Goal: Task Accomplishment & Management: Use online tool/utility

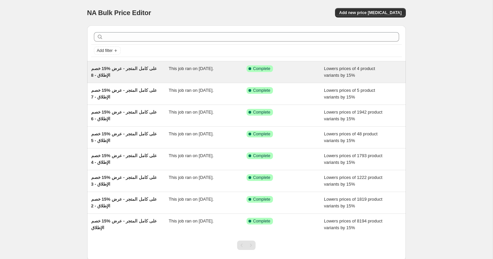
click at [123, 72] on div "خصم ‎15% على كامل المتجر - عرض الإطلاق - 8" at bounding box center [130, 71] width 78 height 13
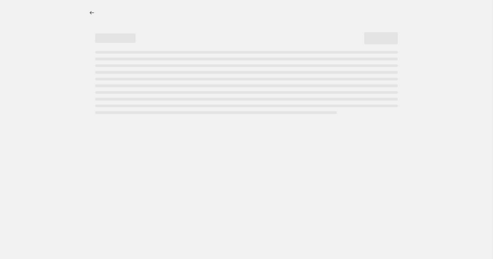
select select "percentage"
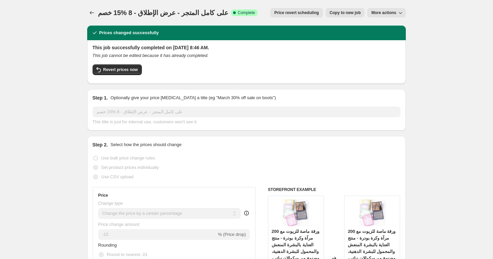
click at [144, 15] on span "خصم ‎15% على كامل المتجر - عرض الإطلاق - 8" at bounding box center [163, 12] width 131 height 7
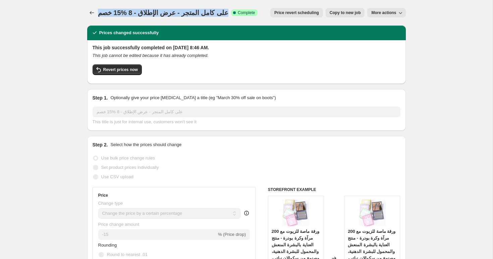
click at [144, 15] on span "خصم ‎15% على كامل المتجر - عرض الإطلاق - 8" at bounding box center [163, 12] width 131 height 7
copy span "خصم ‎15% على كامل المتجر - عرض الإطلاق - 8"
click at [92, 13] on icon "Price change jobs" at bounding box center [91, 12] width 7 height 7
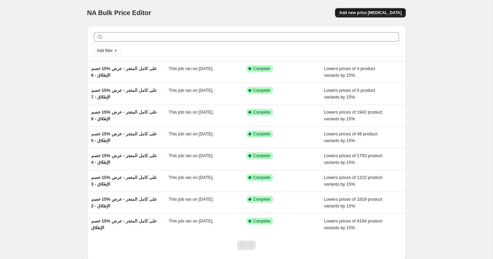
click at [391, 10] on button "Add new price [MEDICAL_DATA]" at bounding box center [370, 12] width 70 height 9
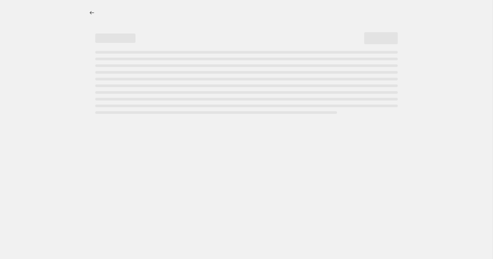
select select "percentage"
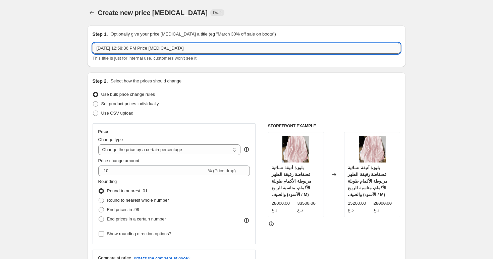
click at [117, 49] on input "[DATE] 12:58:36 PM Price [MEDICAL_DATA]" at bounding box center [247, 48] width 308 height 11
paste input "خصم ‎15% على كامل المتجر - عرض الإطلاق - 8"
click at [119, 49] on input "خصم ‎15% على كامل المتجر - عرض الإطلاق - 8" at bounding box center [247, 48] width 308 height 11
click at [120, 48] on input "خصم ‎15% على كامل المتجر - عرض الإطلاق - 8" at bounding box center [247, 48] width 308 height 11
type input "خصم ‎15% على كامل المتجر - عرض الإطلاق - 9"
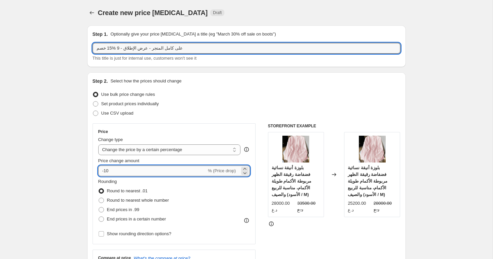
click at [123, 170] on input "-10" at bounding box center [152, 171] width 108 height 11
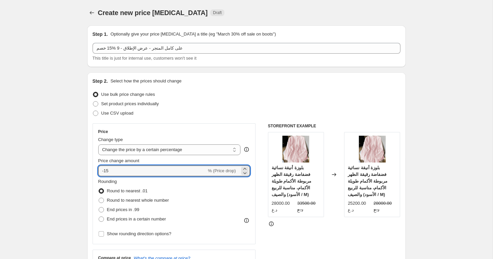
type input "-15"
click at [89, 201] on div "Step 2. Select how the prices should change Use bulk price change rules Set pro…" at bounding box center [246, 189] width 318 height 235
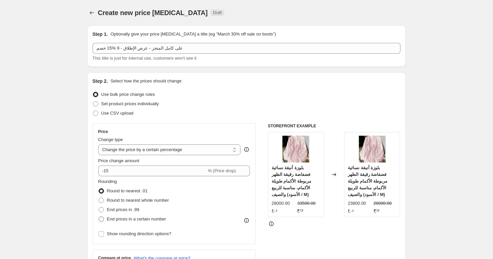
click at [105, 222] on label "End prices in a certain number" at bounding box center [132, 219] width 68 height 9
click at [99, 217] on input "End prices in a certain number" at bounding box center [99, 217] width 0 height 0
radio input "true"
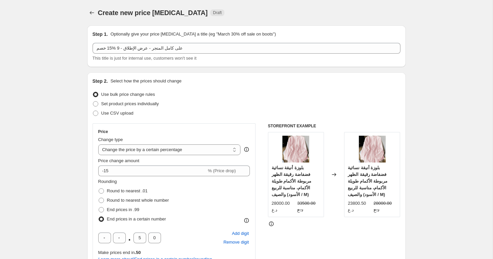
scroll to position [89, 0]
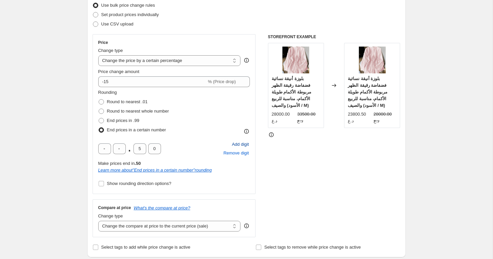
click at [238, 145] on span "Add digit" at bounding box center [240, 144] width 17 height 7
click at [108, 150] on input "text" at bounding box center [104, 148] width 13 height 11
type input "0"
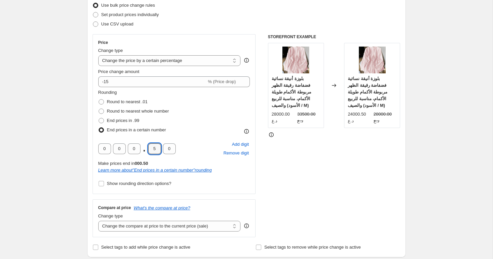
type input "0"
click at [104, 183] on input "Show rounding direction options?" at bounding box center [101, 183] width 5 height 5
checkbox input "true"
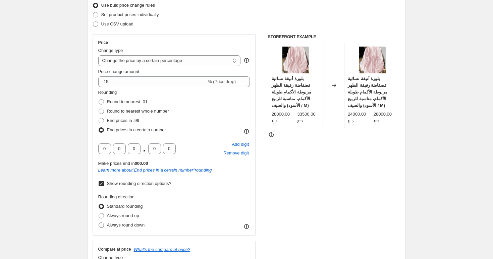
click at [109, 225] on span "Always round down" at bounding box center [126, 225] width 38 height 5
click at [99, 223] on input "Always round down" at bounding box center [99, 223] width 0 height 0
radio input "true"
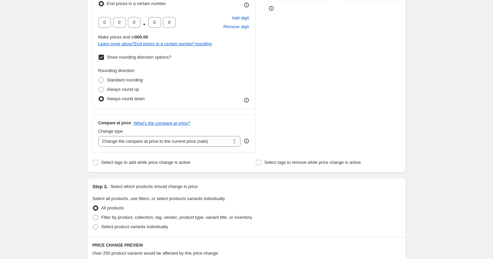
scroll to position [229, 0]
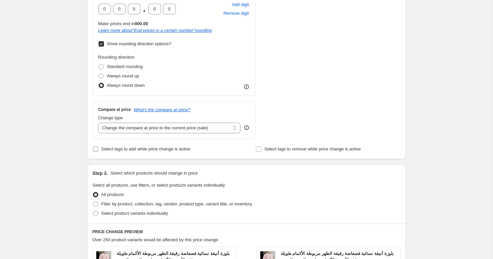
click at [118, 148] on span "Select tags to add while price change is active" at bounding box center [145, 148] width 89 height 5
click at [98, 148] on input "Select tags to add while price change is active" at bounding box center [95, 148] width 5 height 5
checkbox input "true"
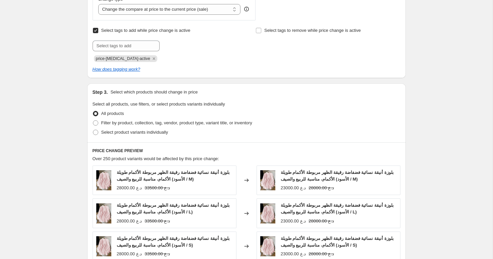
scroll to position [340, 0]
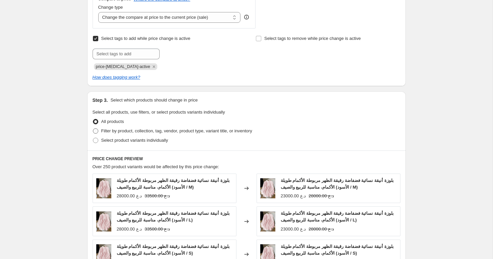
click at [129, 132] on span "Filter by product, collection, tag, vendor, product type, variant title, or inv…" at bounding box center [176, 130] width 151 height 5
click at [93, 129] on input "Filter by product, collection, tag, vendor, product type, variant title, or inv…" at bounding box center [93, 128] width 0 height 0
radio input "true"
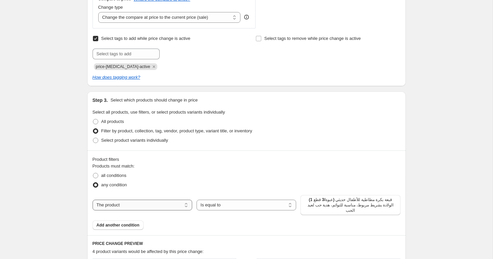
click at [175, 203] on select "The product The product's collection The product's tag The product's vendor The…" at bounding box center [143, 205] width 100 height 11
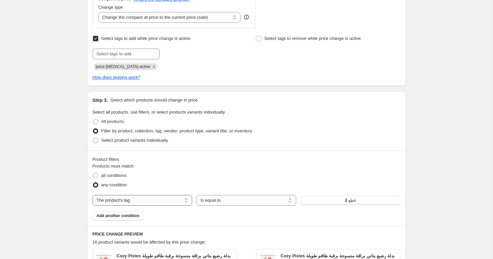
click at [169, 196] on select "The product The product's collection The product's tag The product's vendor The…" at bounding box center [143, 200] width 100 height 11
select select "collection"
click at [340, 194] on div "Products must match: all conditions any condition The product The product's col…" at bounding box center [247, 192] width 308 height 58
click at [335, 199] on button "Home page" at bounding box center [350, 200] width 100 height 9
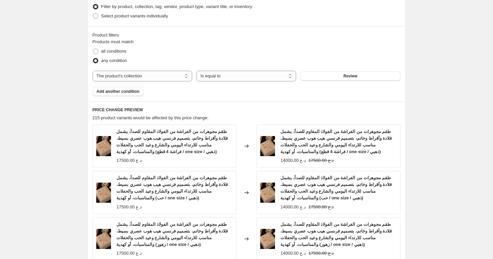
scroll to position [682, 0]
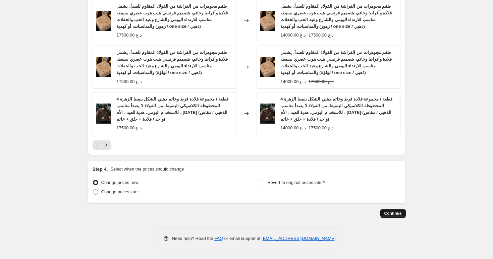
click at [389, 215] on span "Continue" at bounding box center [392, 213] width 17 height 5
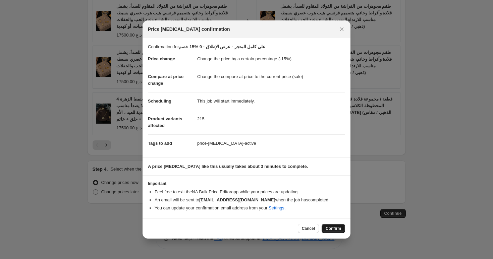
click at [330, 228] on span "Confirm" at bounding box center [332, 228] width 15 height 5
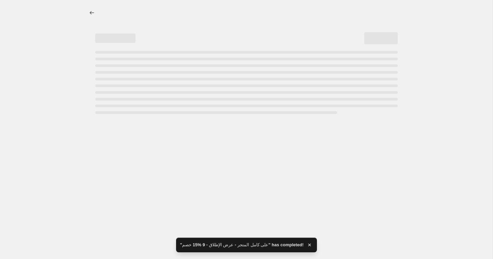
select select "percentage"
select select "collection"
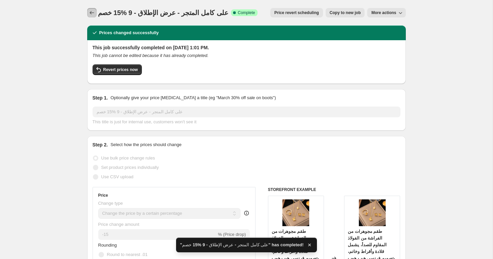
click at [91, 13] on icon "Price change jobs" at bounding box center [91, 12] width 7 height 7
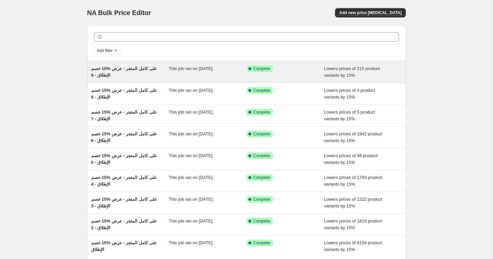
click at [131, 69] on span "خصم ‎15% على كامل المتجر - عرض الإطلاق - 9" at bounding box center [124, 72] width 66 height 12
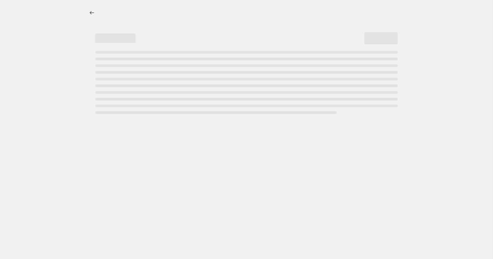
select select "percentage"
select select "collection"
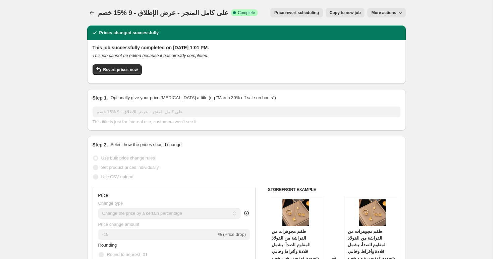
click at [170, 13] on span "خصم ‎15% على كامل المتجر - عرض الإطلاق - 9" at bounding box center [163, 12] width 131 height 7
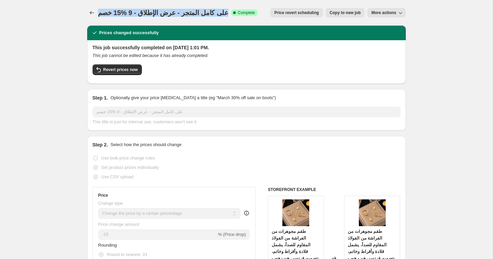
click at [170, 13] on span "خصم ‎15% على كامل المتجر - عرض الإطلاق - 9" at bounding box center [163, 12] width 131 height 7
copy span "خصم ‎15% على كامل المتجر - عرض الإطلاق - 9"
click at [92, 14] on icon "Price change jobs" at bounding box center [91, 12] width 7 height 7
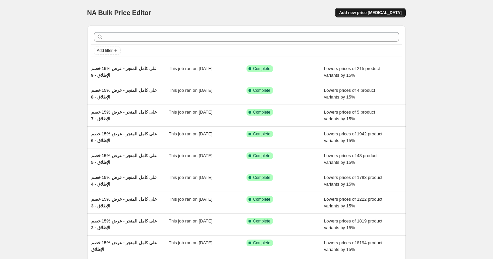
click at [375, 14] on span "Add new price [MEDICAL_DATA]" at bounding box center [370, 12] width 62 height 5
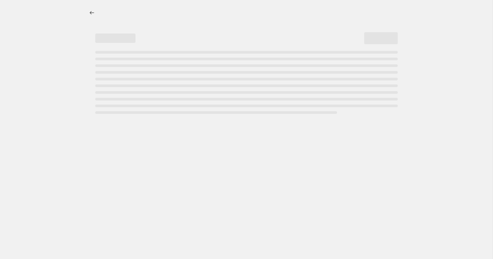
select select "percentage"
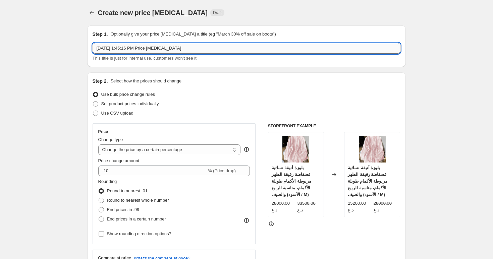
click at [151, 47] on input "[DATE] 1:45:16 PM Price [MEDICAL_DATA]" at bounding box center [247, 48] width 308 height 11
paste input "خصم ‎15% على كامل المتجر - عرض الإطلاق - 9"
click at [120, 48] on input "خصم ‎15% على كامل المتجر - عرض الإطلاق - 9" at bounding box center [247, 48] width 308 height 11
click at [118, 48] on input "خصم ‎15% على كامل المتجر - عرض الإطلاق - 9" at bounding box center [247, 48] width 308 height 11
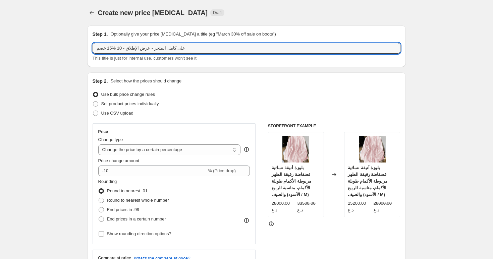
type input "خصم ‎15% على كامل المتجر - عرض الإطلاق - 10"
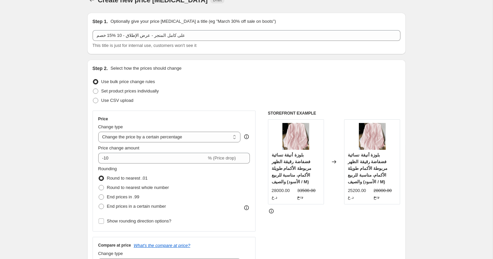
scroll to position [21, 0]
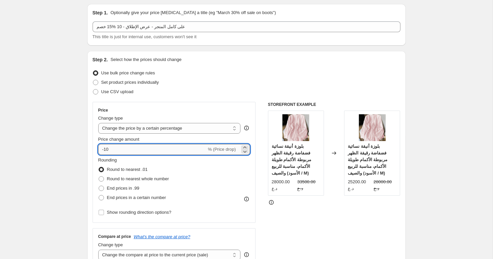
click at [120, 149] on input "-10" at bounding box center [152, 149] width 108 height 11
type input "-15"
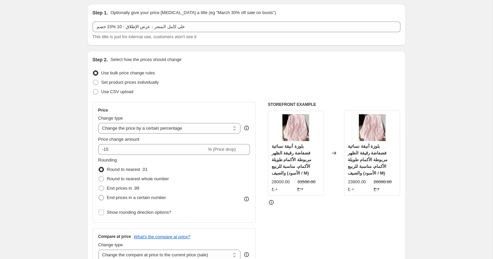
click at [113, 199] on span "End prices in a certain number" at bounding box center [136, 197] width 59 height 5
click at [99, 195] on input "End prices in a certain number" at bounding box center [99, 195] width 0 height 0
radio input "true"
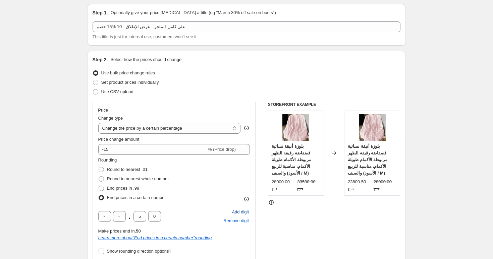
click at [235, 212] on span "Add digit" at bounding box center [240, 212] width 17 height 7
click at [107, 220] on input "text" at bounding box center [104, 216] width 13 height 11
type input "0"
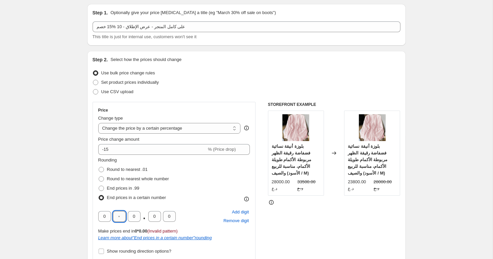
type input "0"
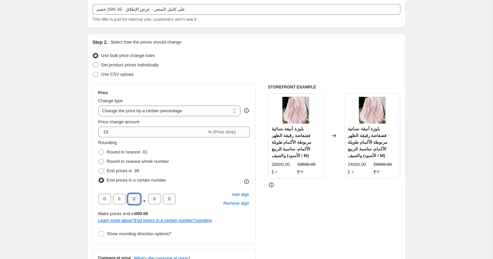
scroll to position [50, 0]
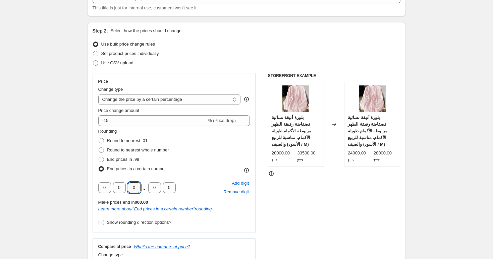
click at [120, 223] on span "Show rounding direction options?" at bounding box center [139, 222] width 64 height 5
click at [104, 223] on input "Show rounding direction options?" at bounding box center [101, 222] width 5 height 5
checkbox input "true"
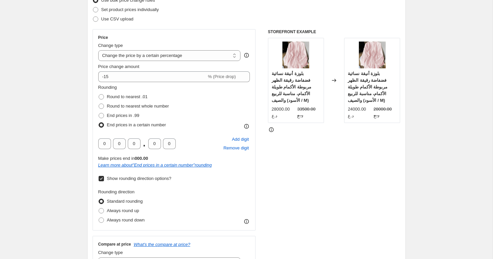
scroll to position [99, 0]
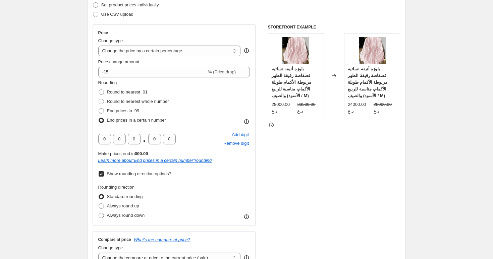
click at [124, 218] on span "Always round down" at bounding box center [126, 215] width 38 height 5
click at [99, 213] on input "Always round down" at bounding box center [99, 213] width 0 height 0
radio input "true"
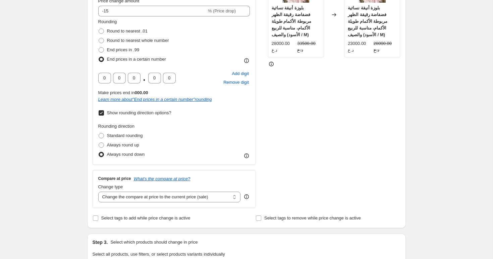
scroll to position [237, 0]
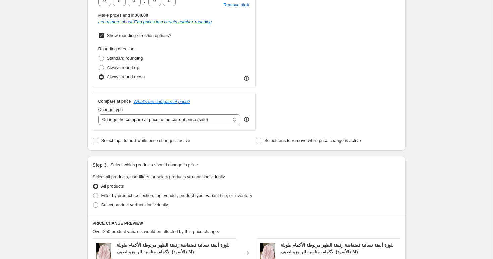
click at [116, 142] on span "Select tags to add while price change is active" at bounding box center [145, 140] width 89 height 5
click at [98, 142] on input "Select tags to add while price change is active" at bounding box center [95, 140] width 5 height 5
checkbox input "true"
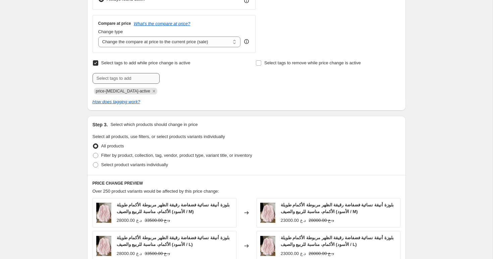
scroll to position [399, 0]
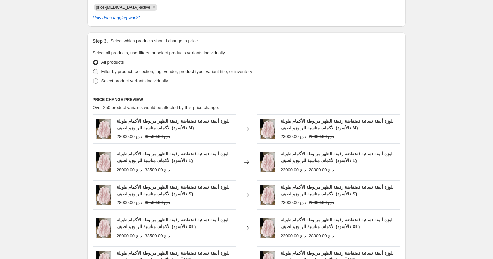
click at [129, 74] on span "Filter by product, collection, tag, vendor, product type, variant title, or inv…" at bounding box center [176, 71] width 151 height 7
click at [93, 69] on input "Filter by product, collection, tag, vendor, product type, variant title, or inv…" at bounding box center [93, 69] width 0 height 0
radio input "true"
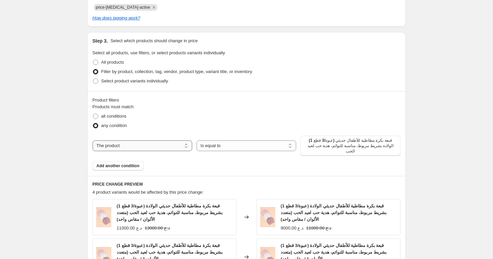
click at [154, 146] on select "The product The product's collection The product's tag The product's vendor The…" at bounding box center [143, 145] width 100 height 11
select select "collection"
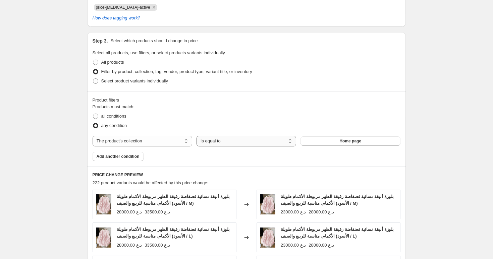
click at [234, 144] on select "Is equal to Is not equal to" at bounding box center [246, 141] width 100 height 11
click at [334, 143] on button "Home page" at bounding box center [350, 140] width 100 height 9
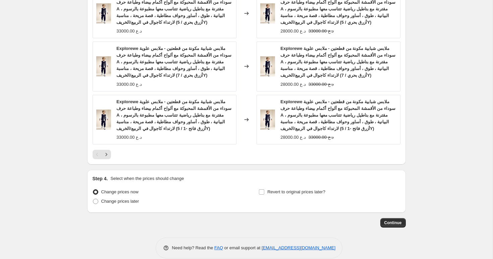
scroll to position [716, 0]
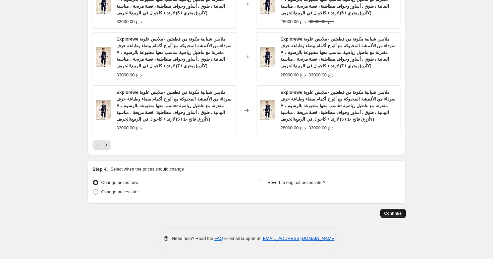
click at [395, 210] on button "Continue" at bounding box center [392, 213] width 25 height 9
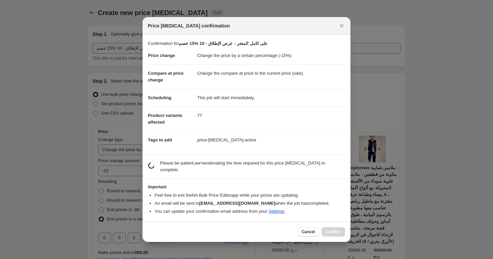
scroll to position [0, 0]
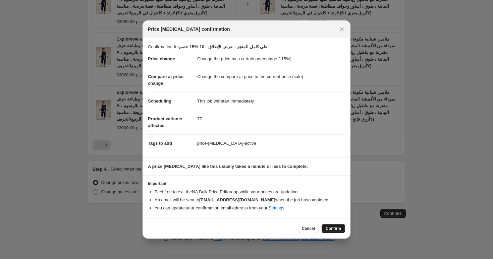
click at [334, 226] on button "Confirm" at bounding box center [332, 228] width 23 height 9
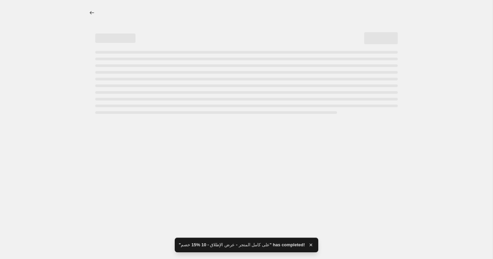
select select "percentage"
select select "collection"
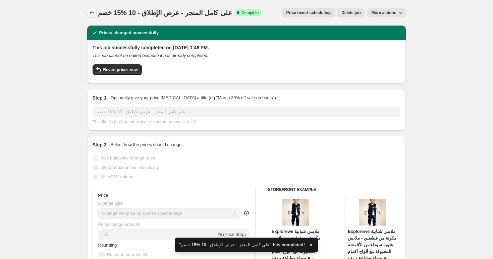
click at [89, 14] on icon "Price change jobs" at bounding box center [91, 12] width 7 height 7
